Goal: Find specific page/section: Find specific page/section

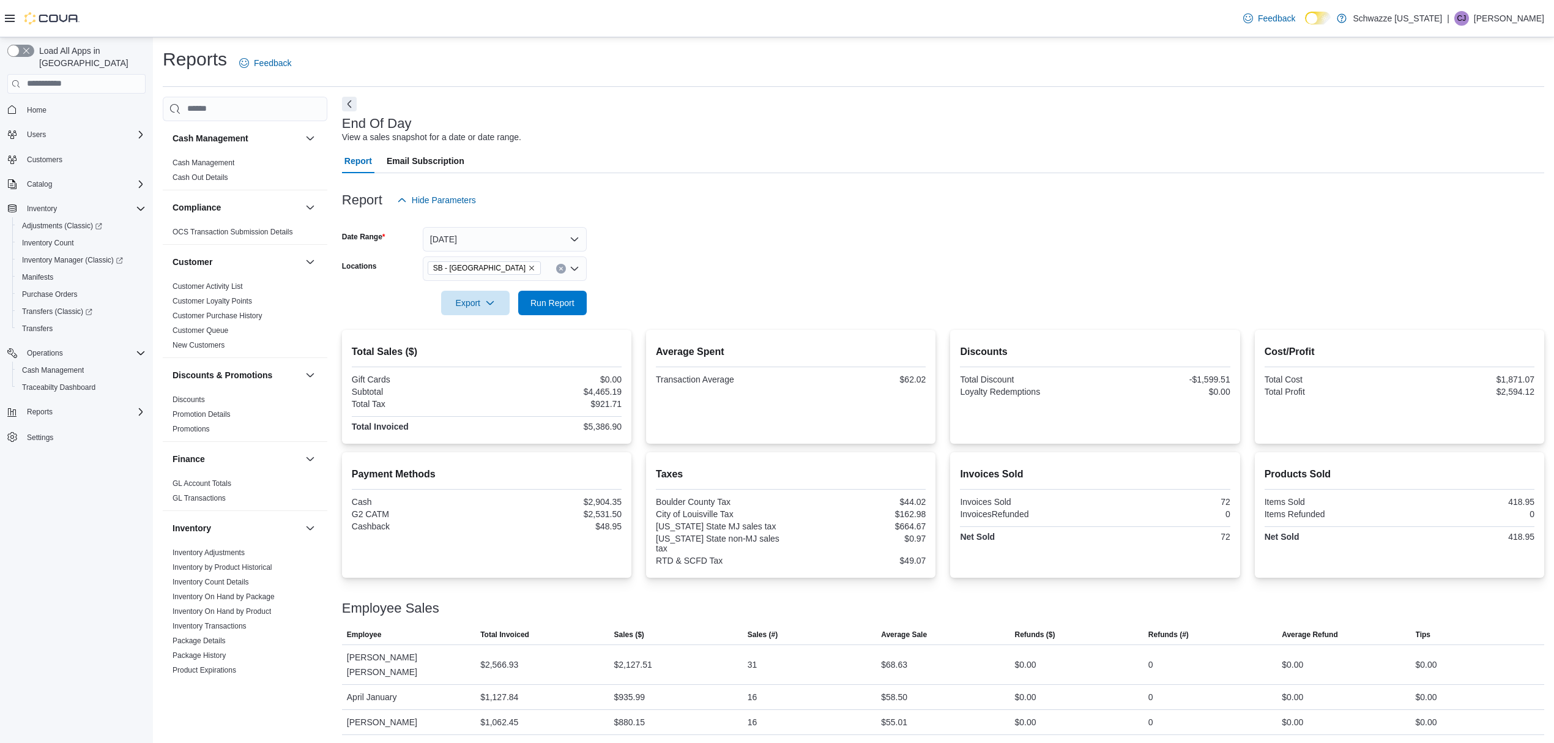
scroll to position [3, 0]
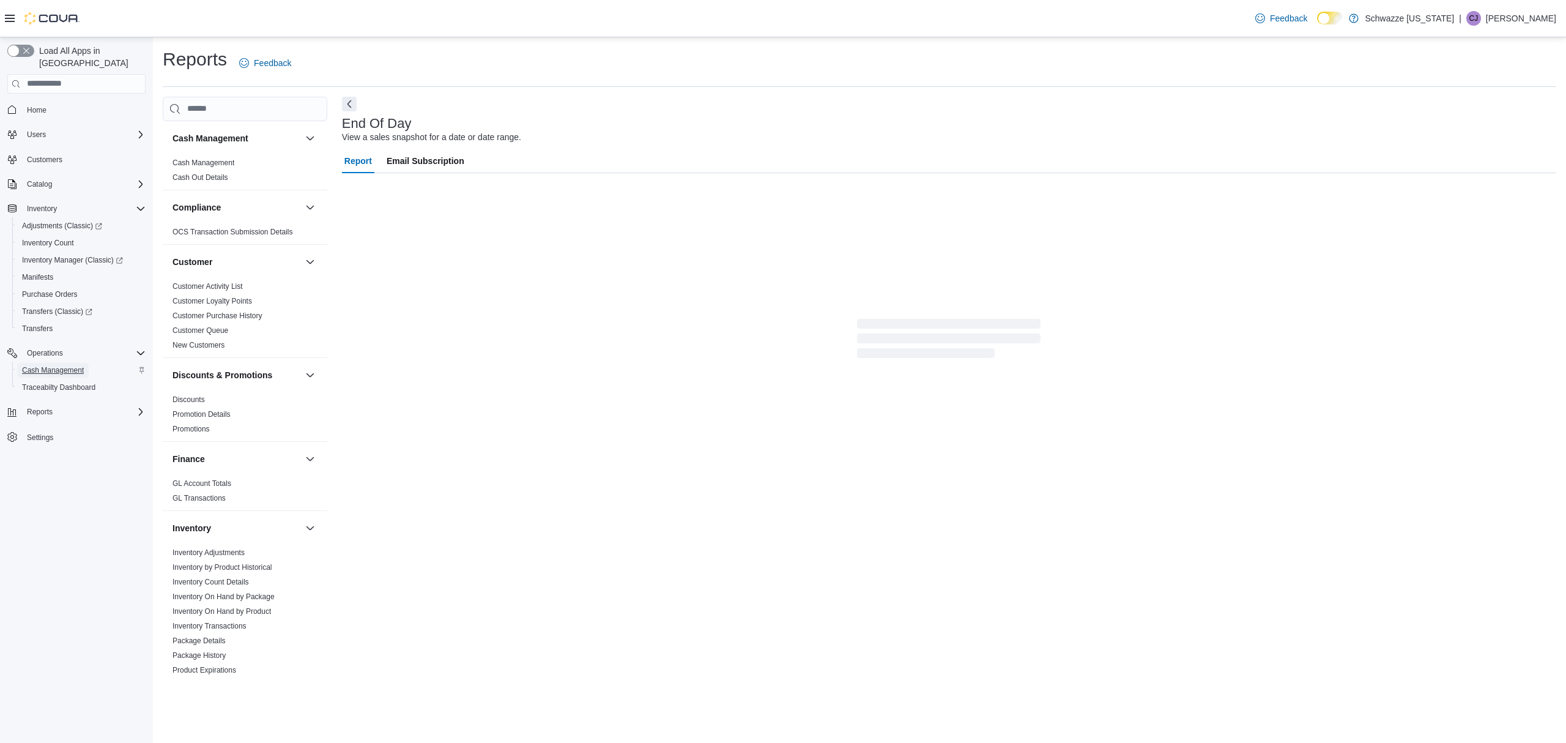
click at [71, 365] on span "Cash Management" at bounding box center [53, 370] width 62 height 10
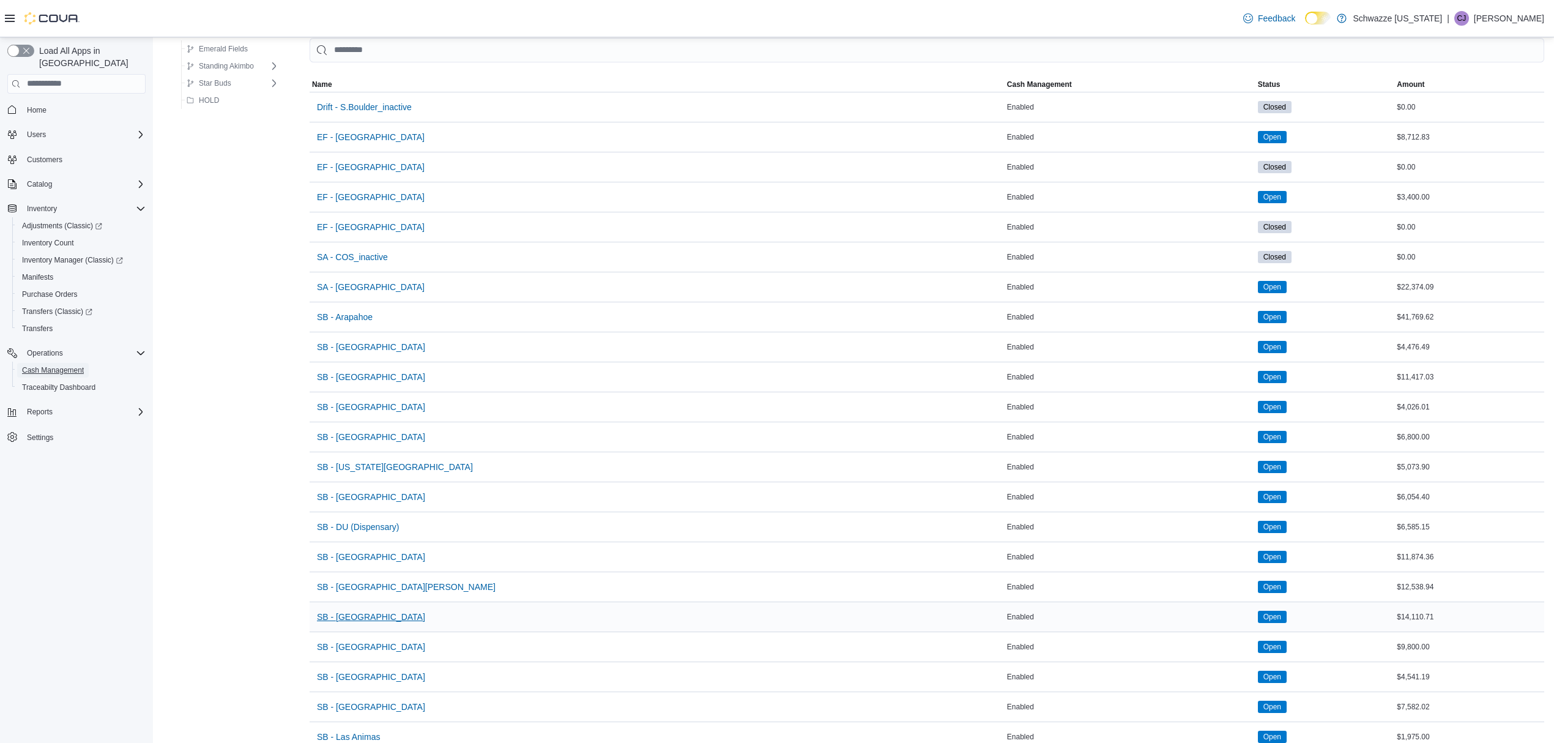
scroll to position [163, 0]
